Goal: Participate in discussion: Engage in conversation with other users on a specific topic

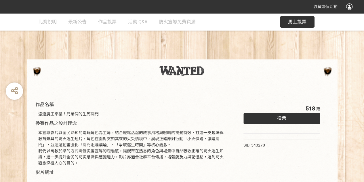
click at [268, 124] on div "投票" at bounding box center [282, 119] width 77 height 12
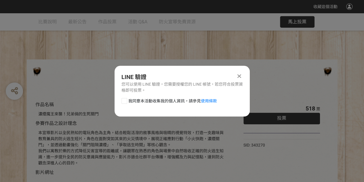
click at [238, 75] on icon at bounding box center [240, 76] width 4 height 6
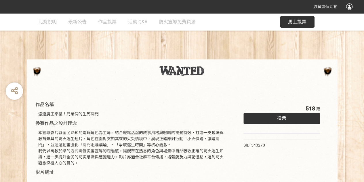
click at [268, 80] on div at bounding box center [183, 79] width 300 height 4
click at [280, 117] on span "投票" at bounding box center [281, 117] width 9 height 5
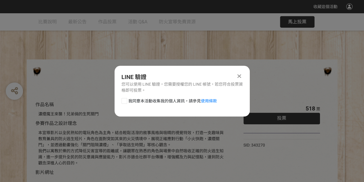
click at [124, 102] on div at bounding box center [125, 101] width 6 height 6
checkbox input "true"
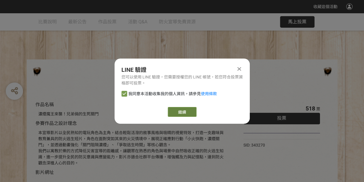
click at [177, 108] on link "繼續" at bounding box center [182, 112] width 29 height 10
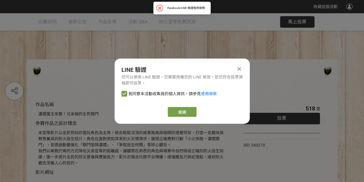
click at [237, 70] on div at bounding box center [239, 68] width 7 height 7
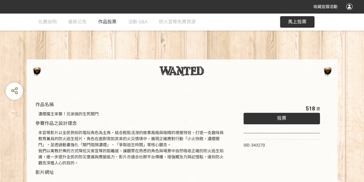
click at [111, 20] on span "作品投票" at bounding box center [107, 21] width 18 height 5
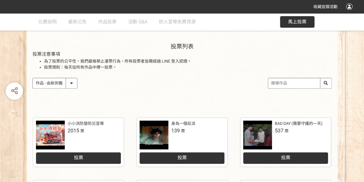
scroll to position [58, 0]
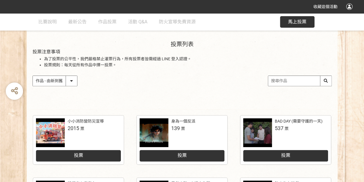
click at [75, 84] on select "作品 - 由新到舊 作品 - 由舊到新 票數 - 由多到少 票數 - 由少到多" at bounding box center [55, 81] width 44 height 10
select select "vote"
click at [33, 76] on select "作品 - 由新到舊 作品 - 由舊到新 票數 - 由多到少 票數 - 由少到多" at bounding box center [55, 81] width 44 height 10
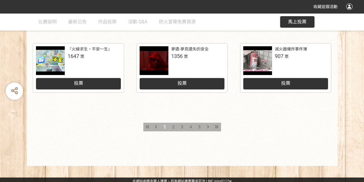
scroll to position [317, 0]
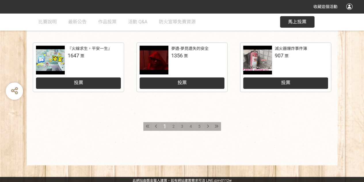
click at [174, 128] on span "2" at bounding box center [174, 126] width 2 height 5
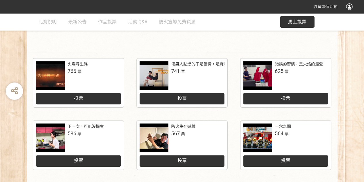
scroll to position [115, 0]
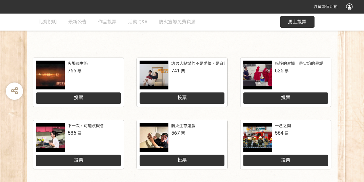
click at [98, 143] on div "下一次，可能沒機會 586 票" at bounding box center [78, 137] width 85 height 29
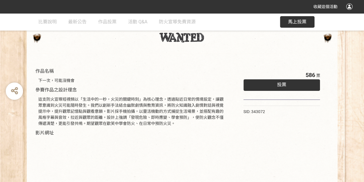
scroll to position [29, 0]
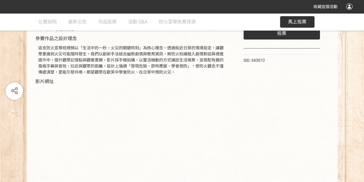
select select "vote"
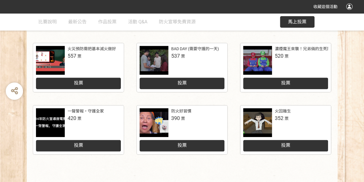
scroll to position [288, 0]
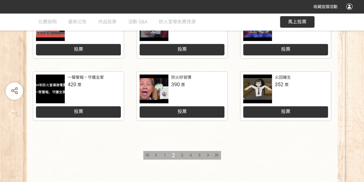
click at [162, 153] on div "1" at bounding box center [165, 155] width 9 height 9
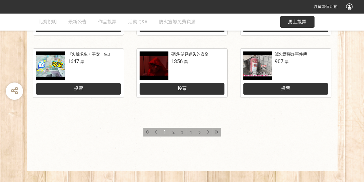
scroll to position [317, 0]
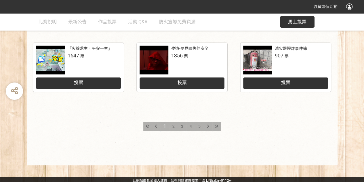
click at [171, 126] on div "2" at bounding box center [173, 126] width 9 height 9
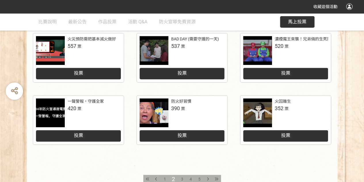
scroll to position [288, 0]
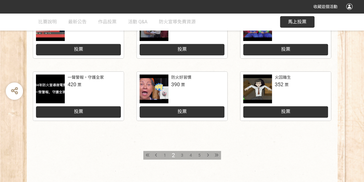
click at [181, 152] on div "3" at bounding box center [182, 155] width 9 height 9
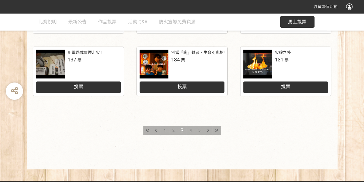
scroll to position [317, 0]
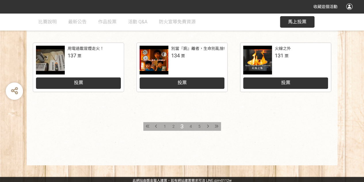
click at [194, 127] on div "4" at bounding box center [191, 126] width 9 height 9
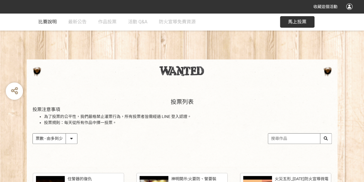
click at [42, 29] on link "比賽說明" at bounding box center [47, 21] width 18 height 17
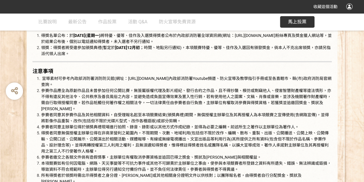
scroll to position [1122, 0]
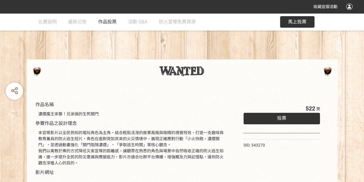
click at [109, 21] on span "作品投票" at bounding box center [107, 21] width 18 height 5
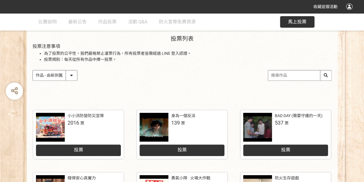
scroll to position [58, 0]
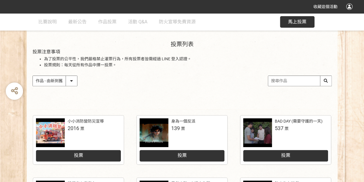
click at [57, 83] on select "作品 - 由新到舊 作品 - 由舊到新 票數 - 由多到少 票數 - 由少到多" at bounding box center [55, 81] width 44 height 10
select select "vote"
click at [33, 76] on select "作品 - 由新到舊 作品 - 由舊到新 票數 - 由多到少 票數 - 由少到多" at bounding box center [55, 81] width 44 height 10
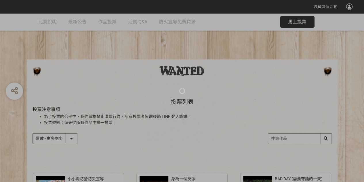
click at [167, 92] on div at bounding box center [182, 91] width 364 height 182
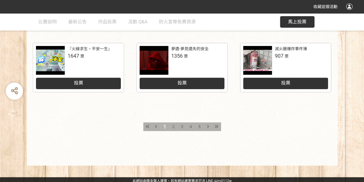
scroll to position [317, 0]
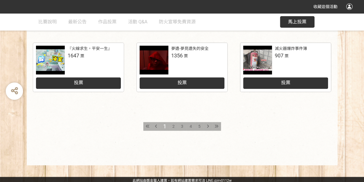
click at [173, 127] on span "2" at bounding box center [174, 126] width 2 height 5
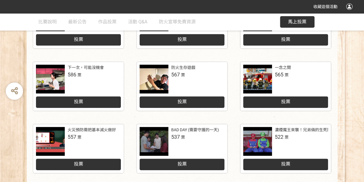
scroll to position [173, 0]
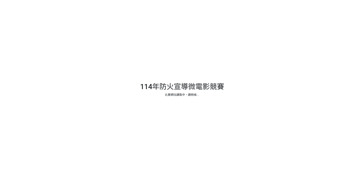
select select "vote"
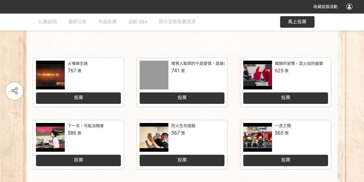
scroll to position [144, 0]
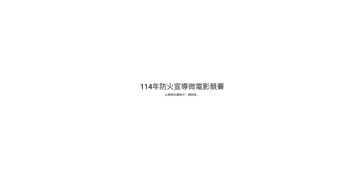
select select "vote"
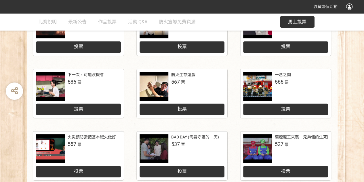
scroll to position [175, 0]
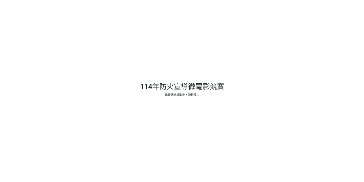
select select "vote"
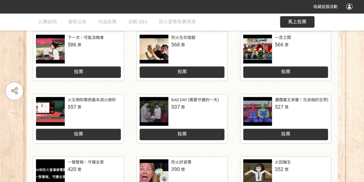
scroll to position [204, 0]
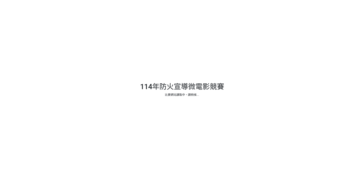
select select "vote"
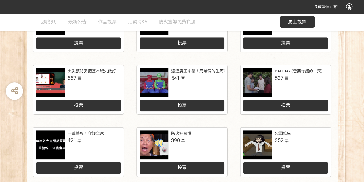
scroll to position [204, 0]
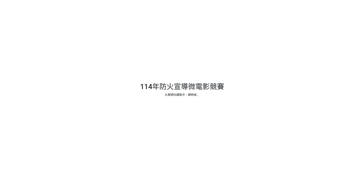
select select "vote"
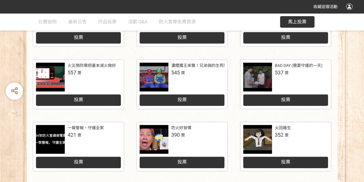
scroll to position [204, 0]
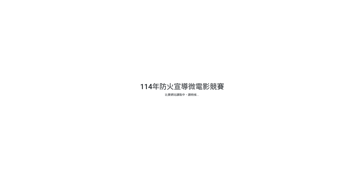
select select "vote"
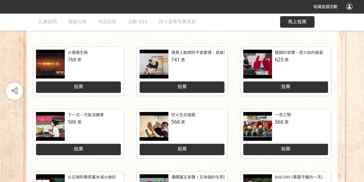
scroll to position [146, 0]
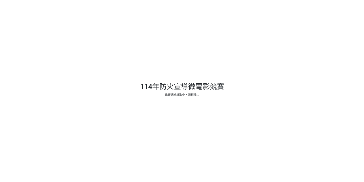
select select "vote"
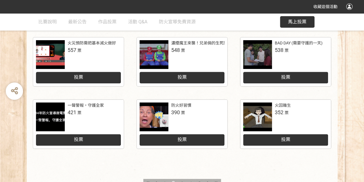
scroll to position [175, 0]
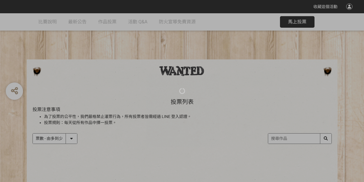
select select "vote"
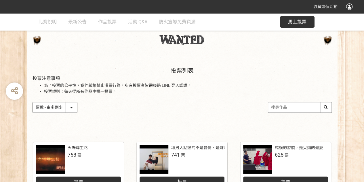
scroll to position [31, 0]
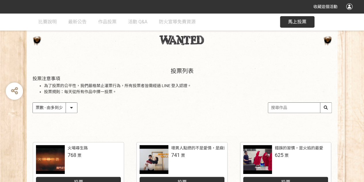
click at [89, 46] on div at bounding box center [183, 48] width 300 height 4
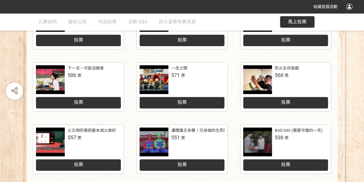
scroll to position [317, 0]
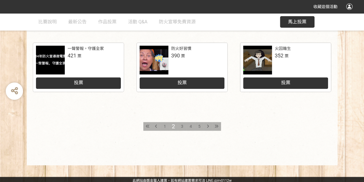
click at [165, 127] on span "1" at bounding box center [165, 126] width 2 height 5
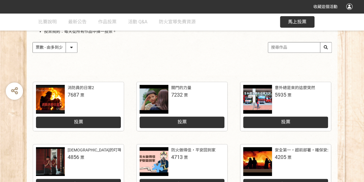
scroll to position [86, 0]
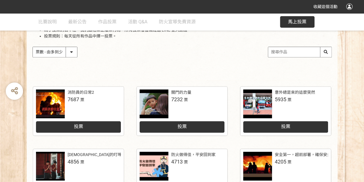
click at [179, 97] on span "7232" at bounding box center [177, 99] width 12 height 6
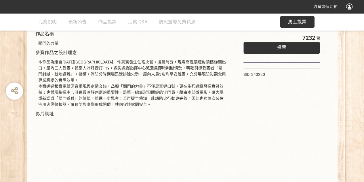
scroll to position [145, 0]
